Goal: Go to known website: Access a specific website the user already knows

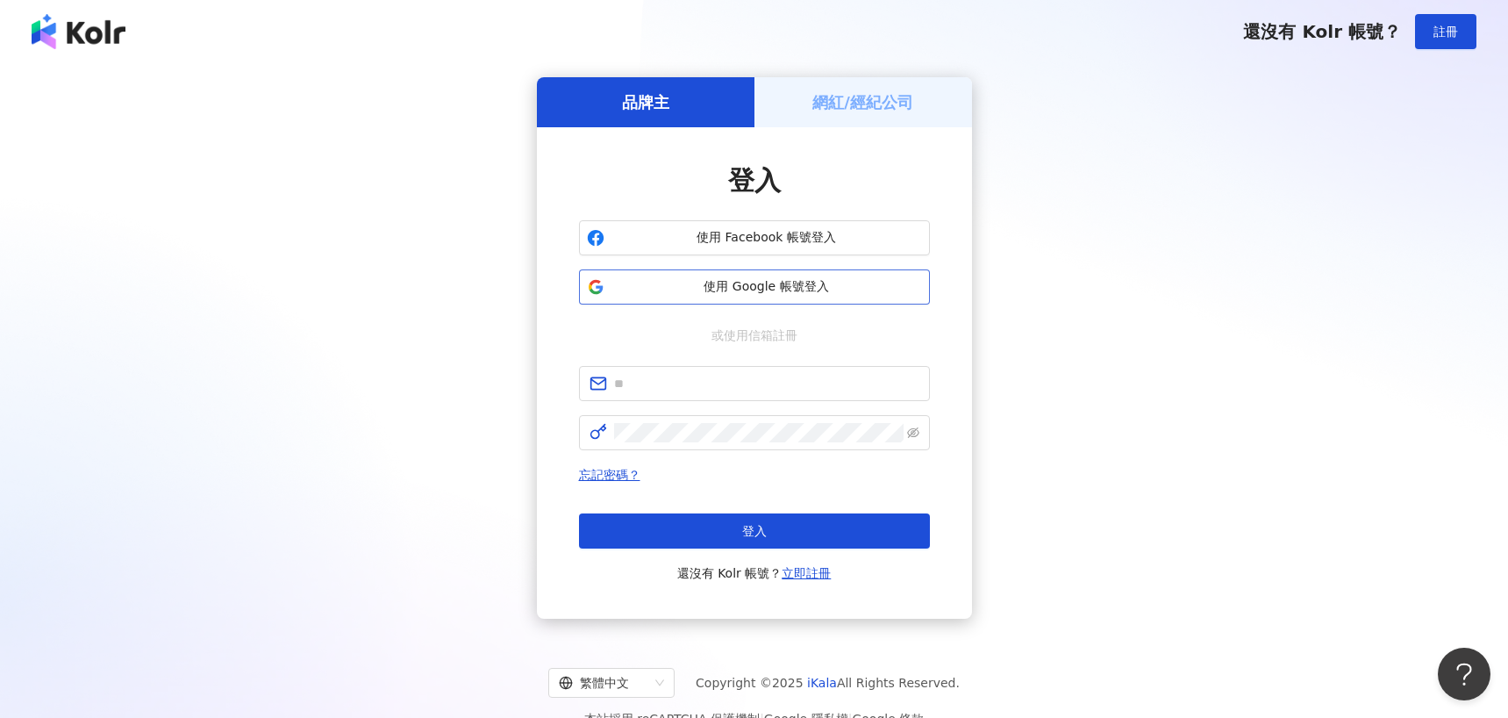
click at [862, 297] on button "使用 Google 帳號登入" at bounding box center [754, 286] width 351 height 35
click at [861, 111] on h5 "網紅/經紀公司" at bounding box center [863, 102] width 101 height 22
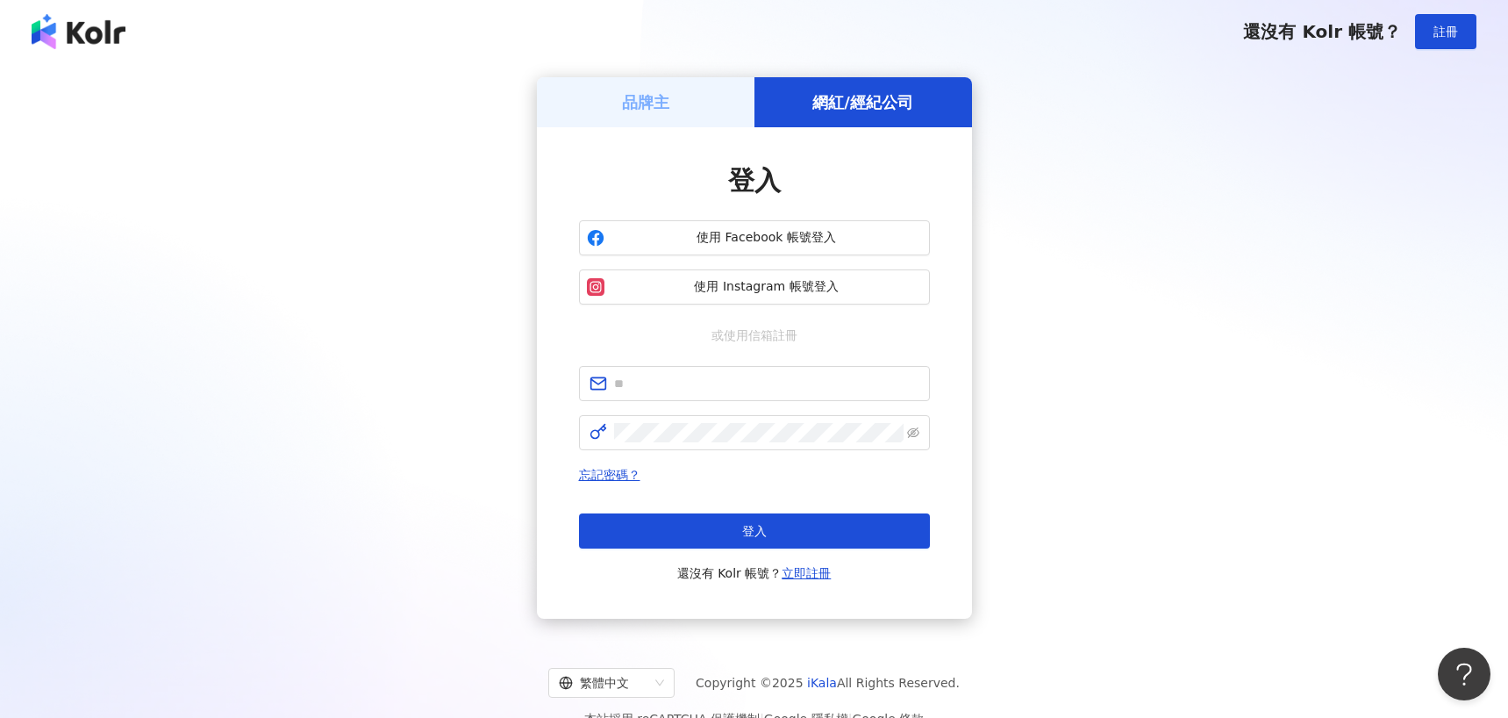
click at [695, 108] on div "品牌主" at bounding box center [646, 102] width 218 height 50
